Goal: Transaction & Acquisition: Book appointment/travel/reservation

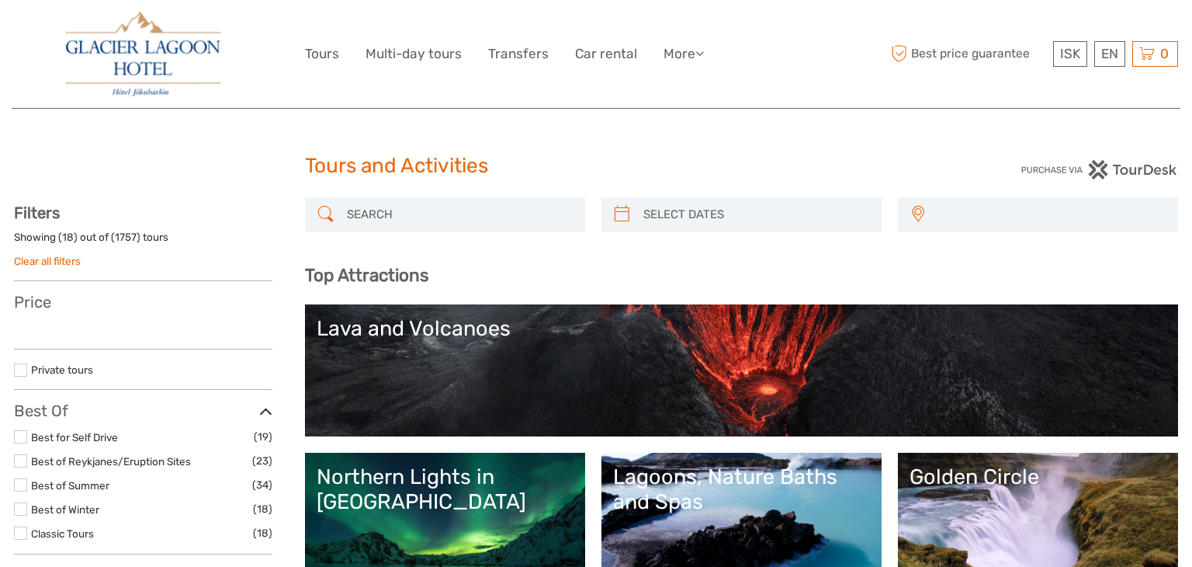
select select
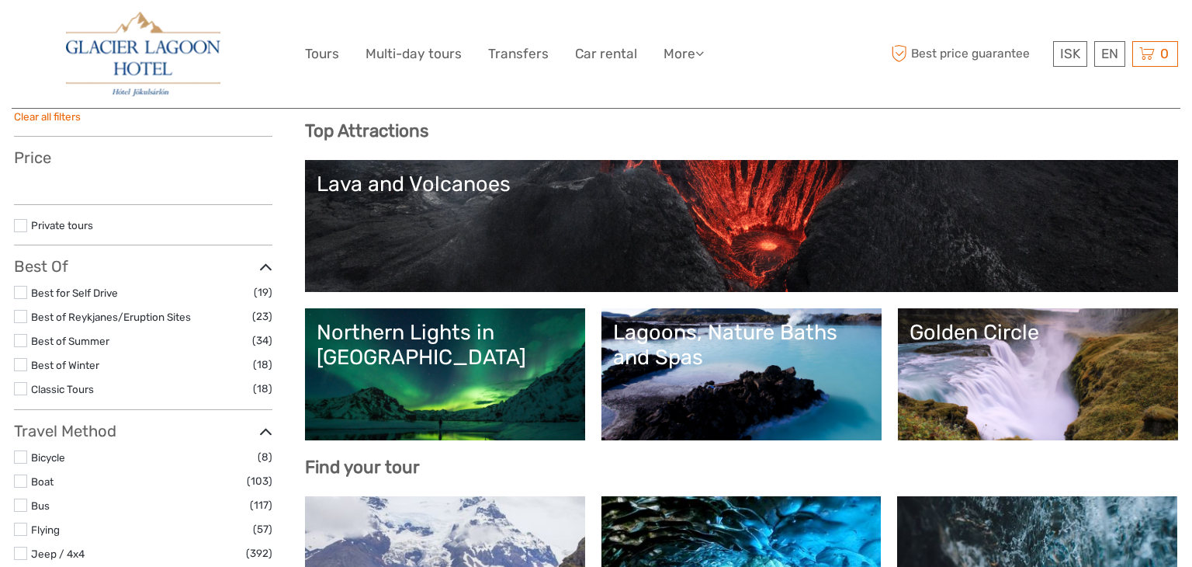
select select
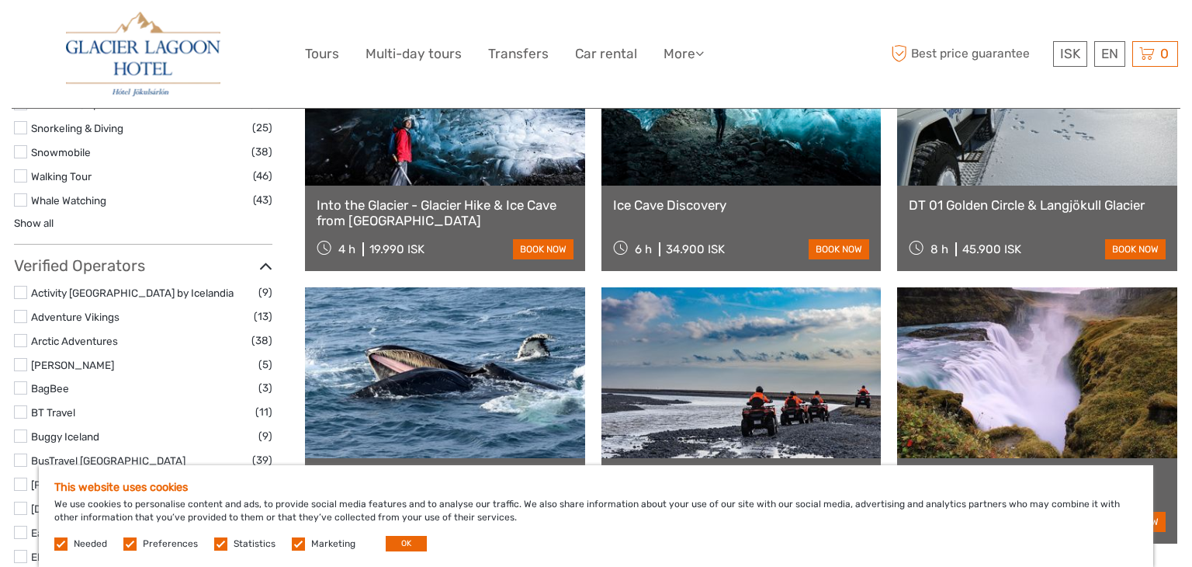
scroll to position [1716, 0]
click at [12, 73] on header "ISK ISK € $ £ EN English Español Deutsch Tours Multi-day tours Transfers Car re…" at bounding box center [596, 54] width 1169 height 109
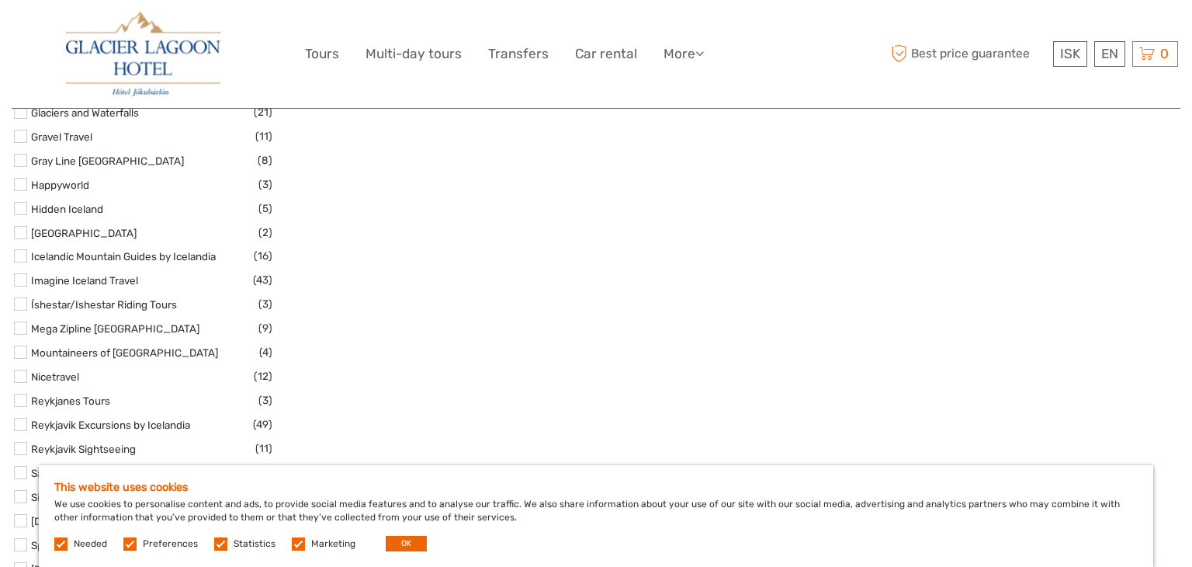
scroll to position [2230, 0]
click at [19, 255] on label at bounding box center [20, 257] width 13 height 13
click at [0, 0] on input "checkbox" at bounding box center [0, 0] width 0 height 0
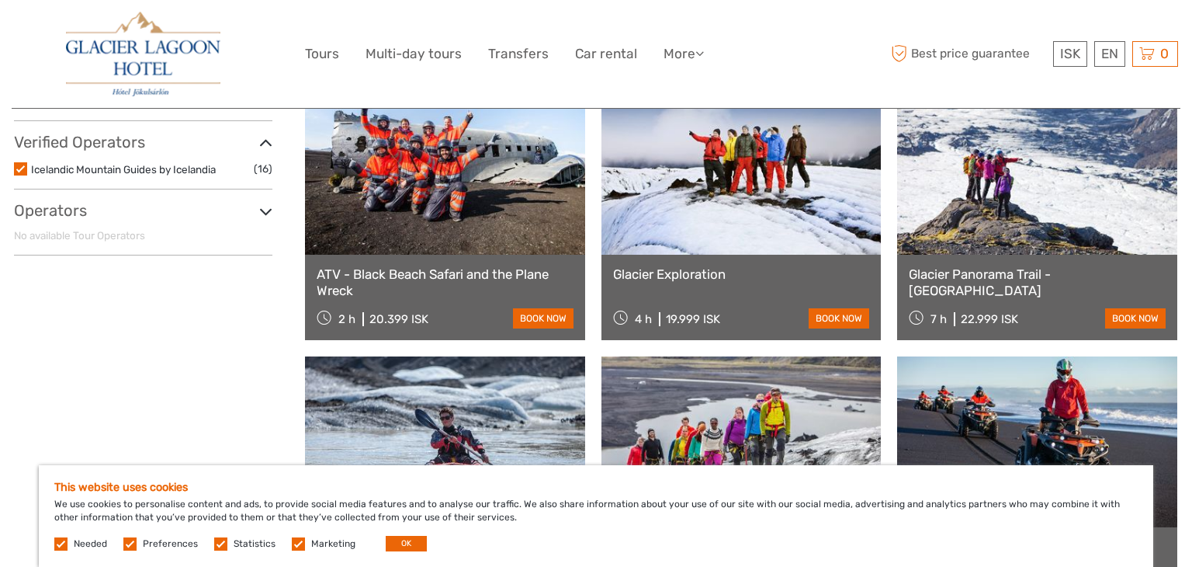
scroll to position [762, 0]
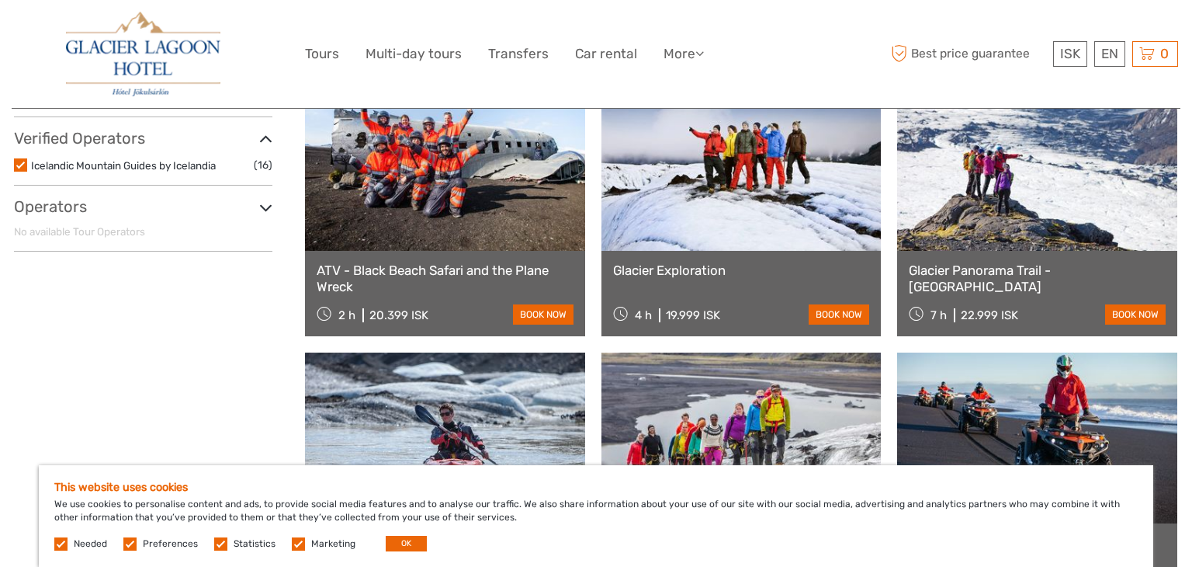
click at [19, 165] on label at bounding box center [20, 164] width 13 height 13
click at [0, 0] on input "checkbox" at bounding box center [0, 0] width 0 height 0
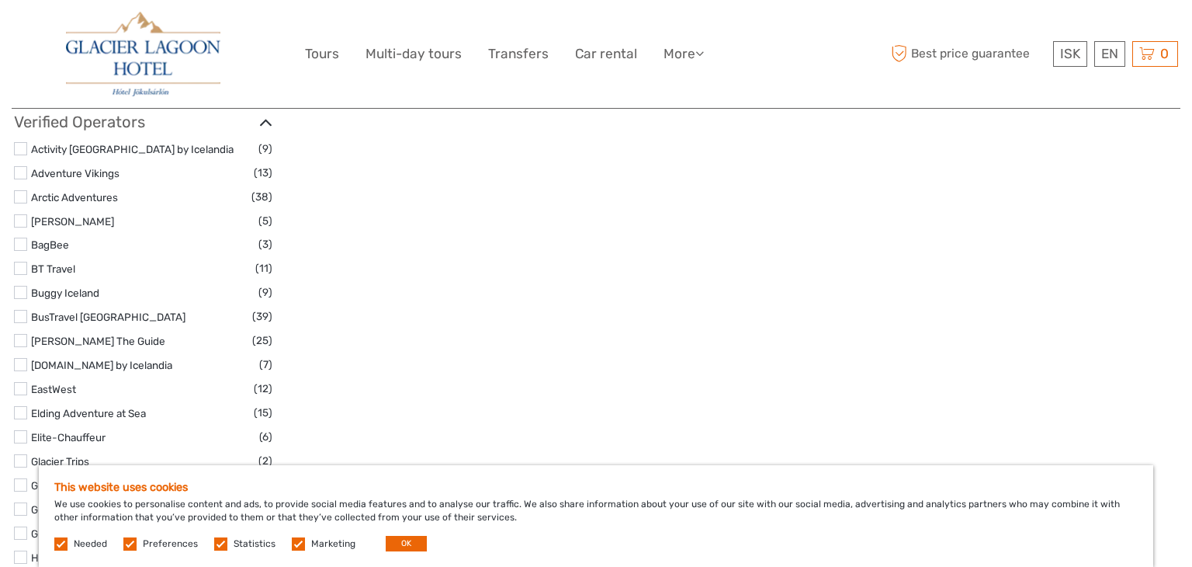
scroll to position [1860, 0]
click at [21, 174] on label at bounding box center [20, 171] width 13 height 13
click at [0, 0] on input "checkbox" at bounding box center [0, 0] width 0 height 0
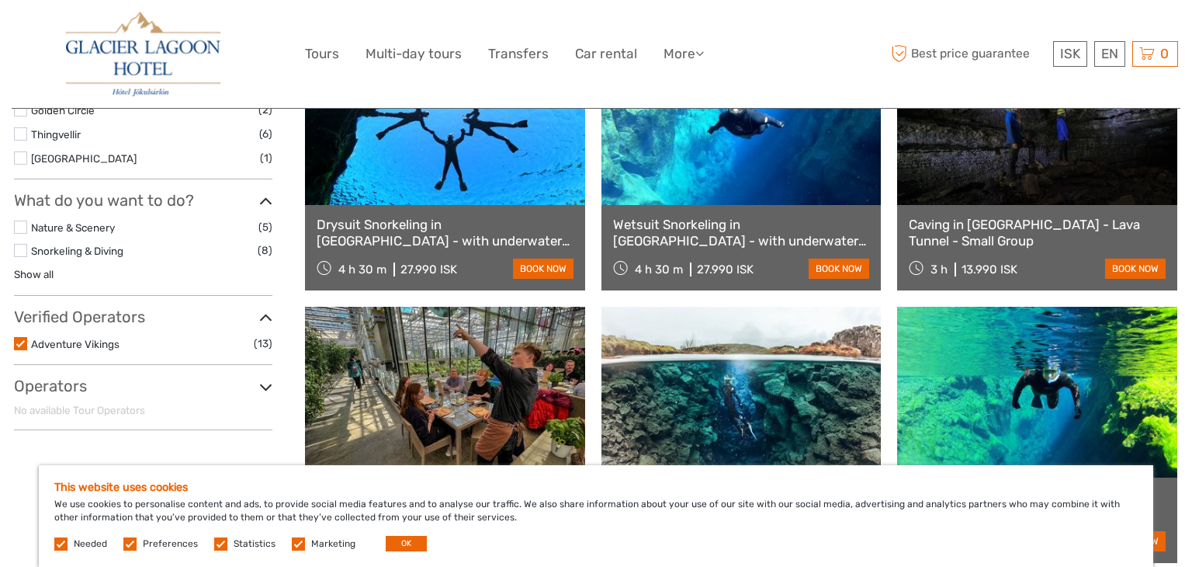
scroll to position [537, 0]
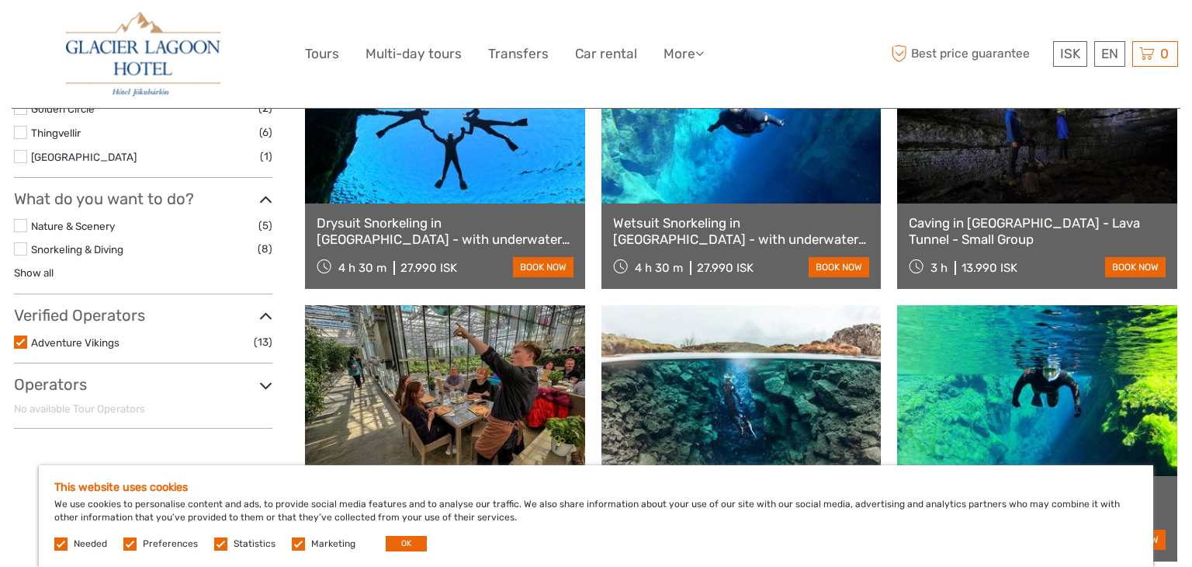
click at [22, 340] on label at bounding box center [20, 341] width 13 height 13
click at [0, 0] on input "checkbox" at bounding box center [0, 0] width 0 height 0
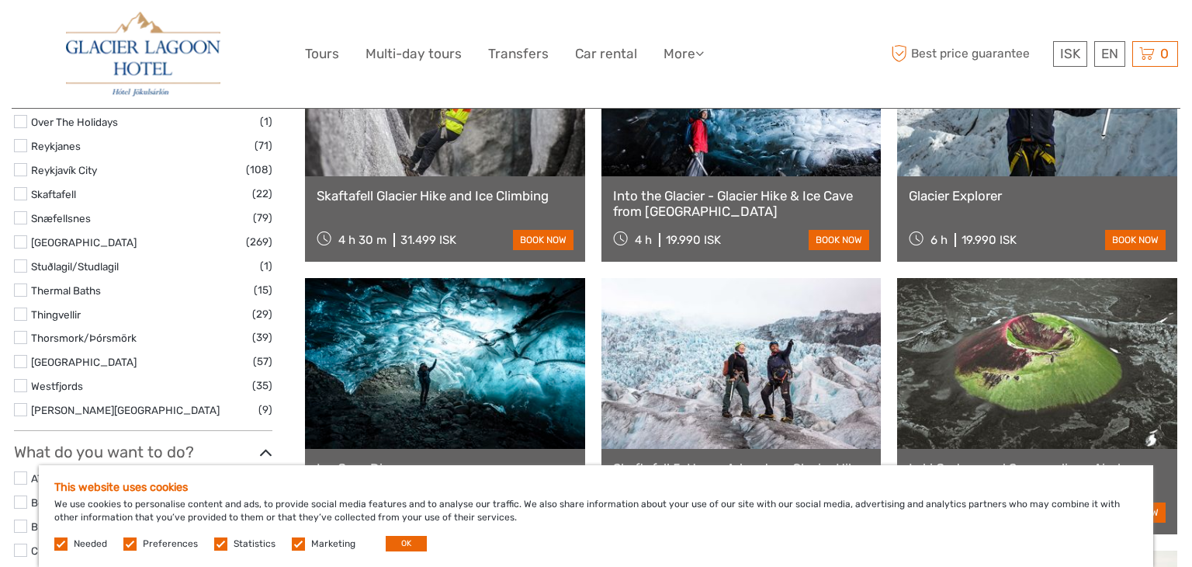
scroll to position [1078, 0]
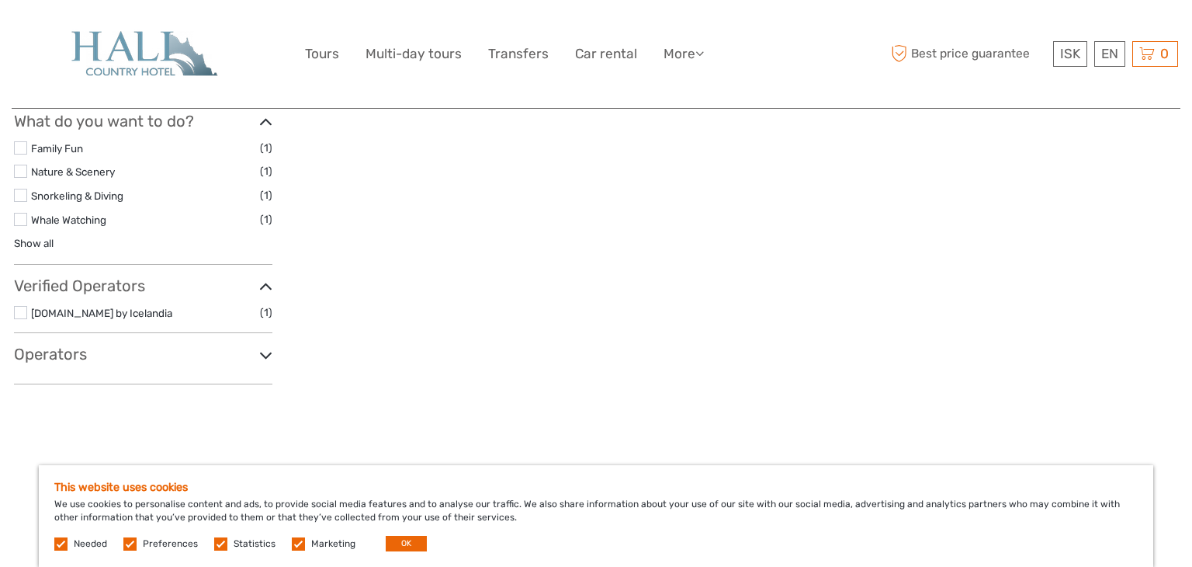
scroll to position [616, 0]
click at [262, 352] on icon at bounding box center [265, 353] width 13 height 21
click at [22, 311] on label at bounding box center [20, 310] width 13 height 13
click at [0, 0] on input "checkbox" at bounding box center [0, 0] width 0 height 0
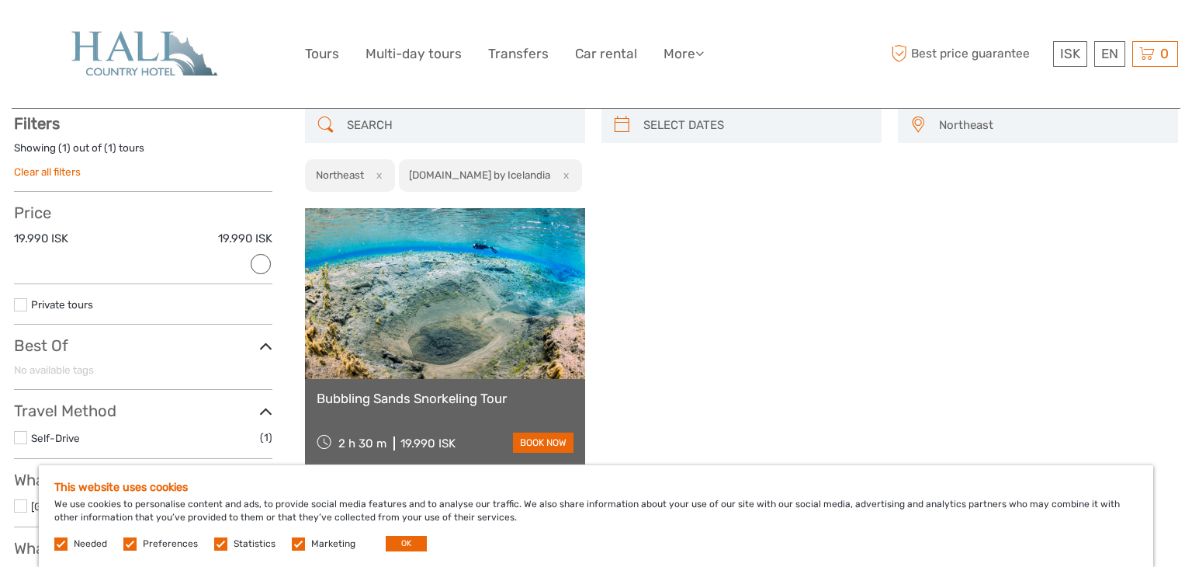
scroll to position [88, 0]
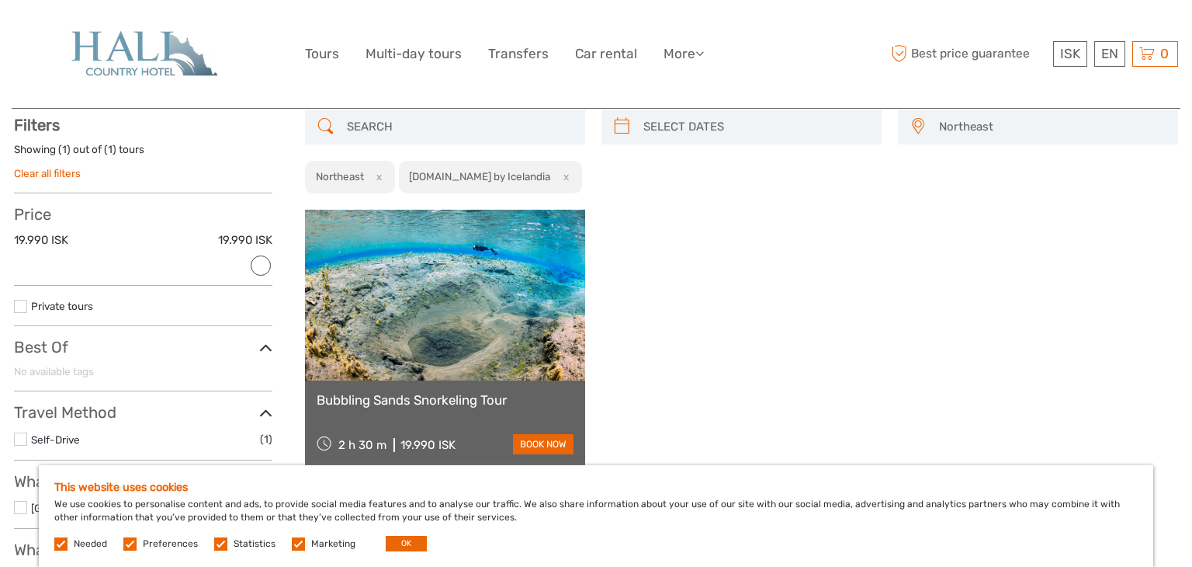
click at [357, 337] on link at bounding box center [445, 295] width 280 height 171
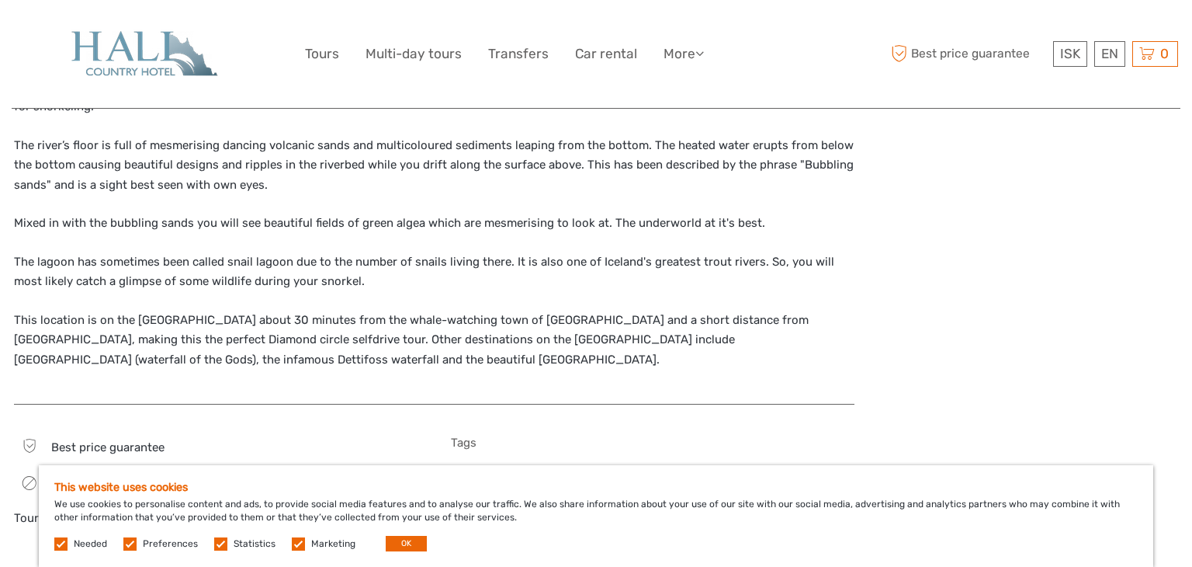
scroll to position [744, 0]
